Goal: Transaction & Acquisition: Purchase product/service

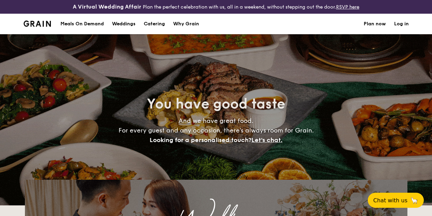
select select
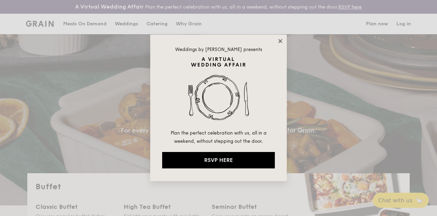
click at [279, 39] on icon at bounding box center [280, 41] width 6 height 6
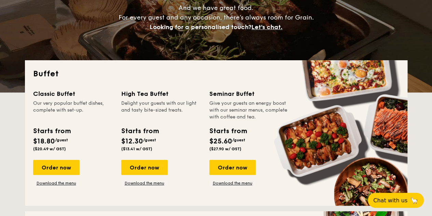
scroll to position [137, 0]
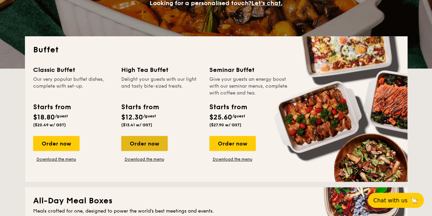
click at [142, 148] on div "Order now" at bounding box center [144, 143] width 46 height 15
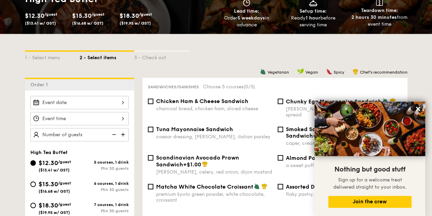
scroll to position [137, 0]
